Goal: Task Accomplishment & Management: Complete application form

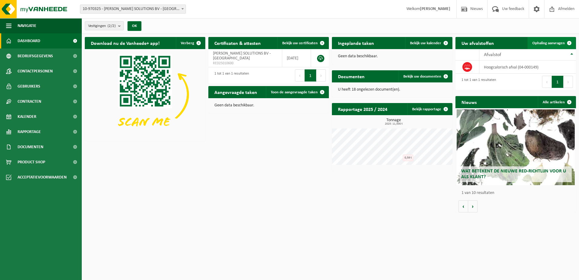
click at [549, 45] on span "Ophaling aanvragen" at bounding box center [548, 43] width 32 height 4
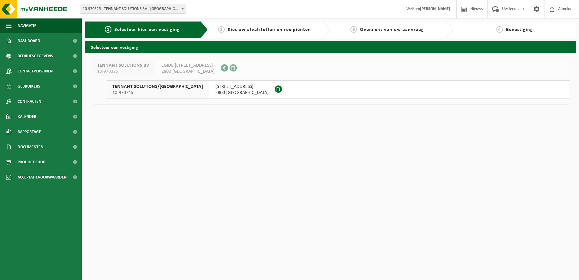
click at [217, 89] on span "KRUISBAAN 64" at bounding box center [241, 87] width 53 height 6
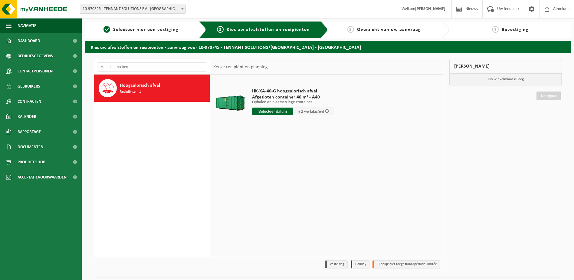
click at [279, 111] on input "text" at bounding box center [272, 111] width 41 height 8
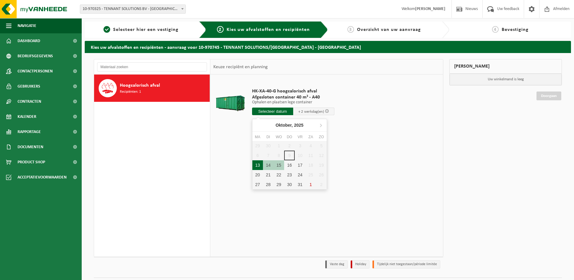
click at [258, 165] on div "13" at bounding box center [258, 165] width 11 height 10
type input "Van 2025-10-13"
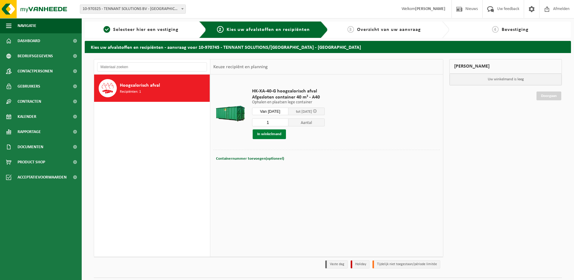
click at [279, 136] on button "In winkelmand" at bounding box center [269, 134] width 33 height 10
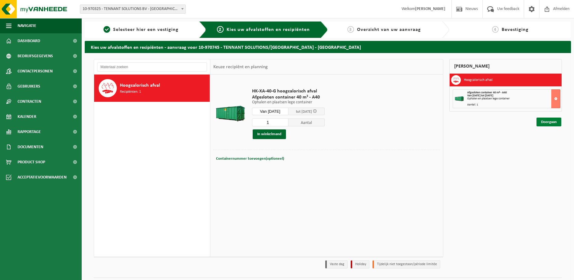
click at [551, 120] on link "Doorgaan" at bounding box center [549, 121] width 25 height 9
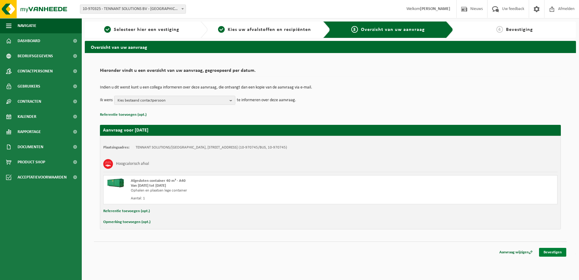
click at [555, 252] on link "Bevestigen" at bounding box center [552, 252] width 27 height 9
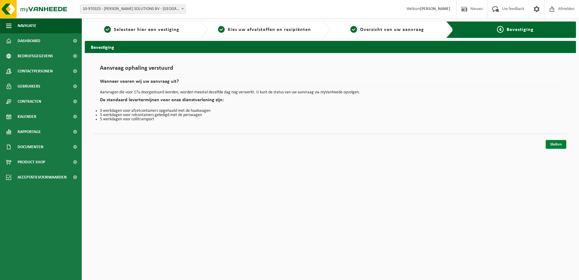
click at [557, 144] on link "Sluiten" at bounding box center [556, 144] width 21 height 9
